Goal: Information Seeking & Learning: Find specific fact

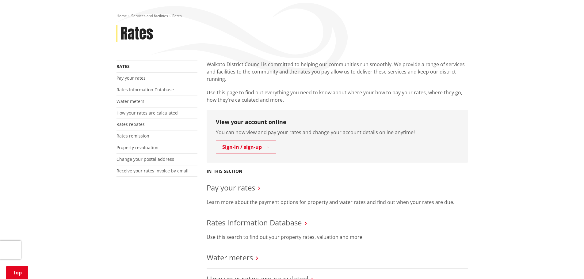
scroll to position [61, 0]
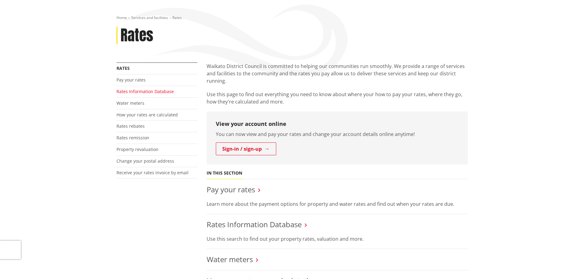
click at [130, 92] on link "Rates Information Database" at bounding box center [144, 92] width 57 height 6
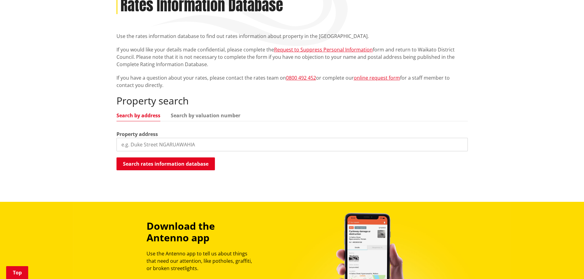
scroll to position [92, 0]
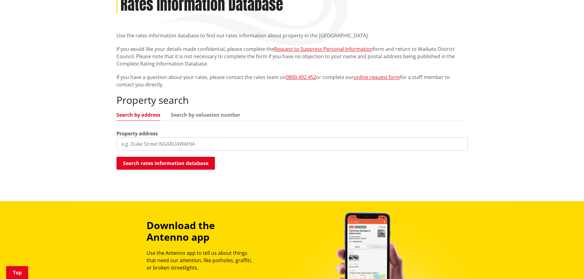
click at [147, 144] on input "search" at bounding box center [291, 143] width 351 height 13
type input "[STREET_ADDRESS]"
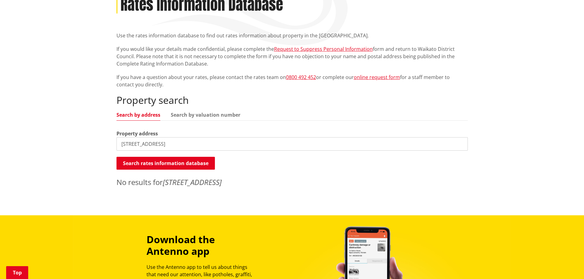
drag, startPoint x: 181, startPoint y: 143, endPoint x: 106, endPoint y: 145, distance: 74.8
click at [106, 145] on div "Home Services and facilities Rates Rates Information Database Rates Information…" at bounding box center [292, 92] width 584 height 246
type input "248"
